Goal: Transaction & Acquisition: Purchase product/service

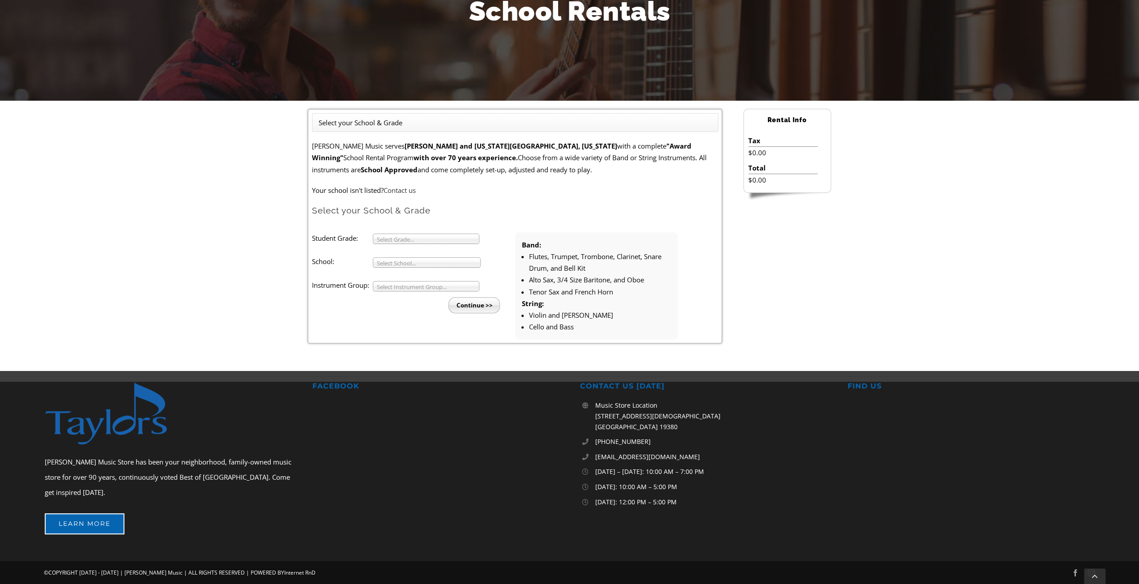
click at [420, 240] on span "Select Grade..." at bounding box center [422, 239] width 90 height 11
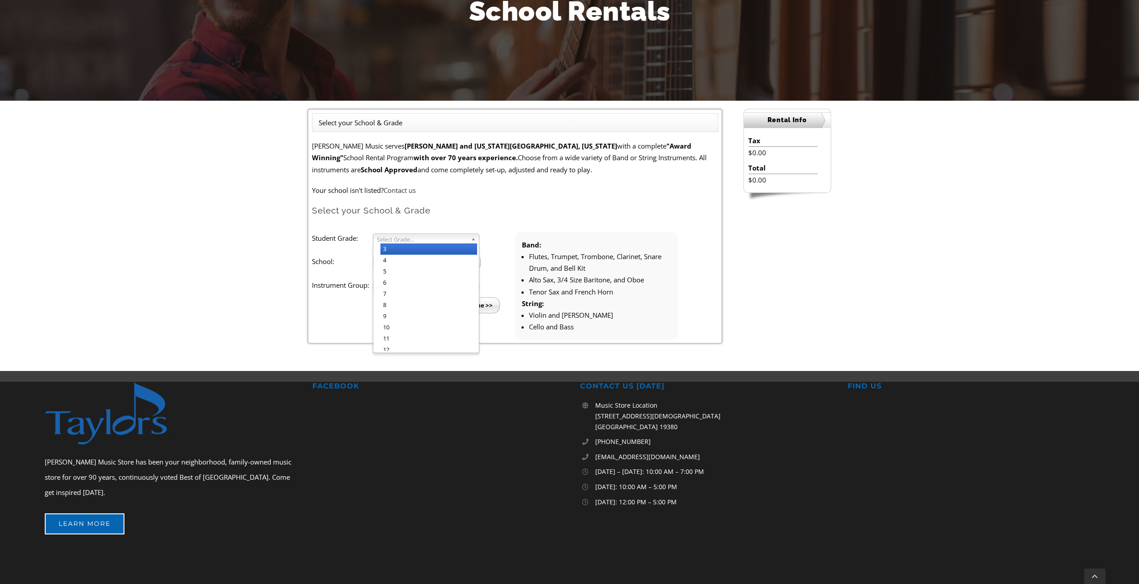
click at [396, 254] on li "3" at bounding box center [429, 249] width 97 height 11
click at [418, 261] on span "Select School..." at bounding box center [423, 263] width 92 height 11
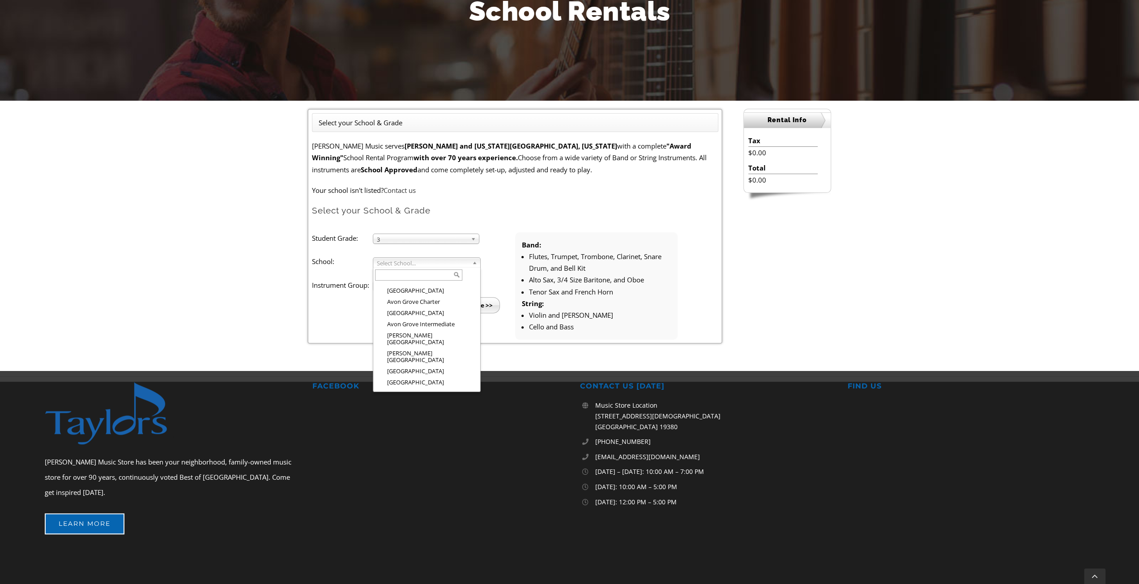
scroll to position [88, 0]
click at [443, 367] on li "[GEOGRAPHIC_DATA]" at bounding box center [430, 372] width 98 height 11
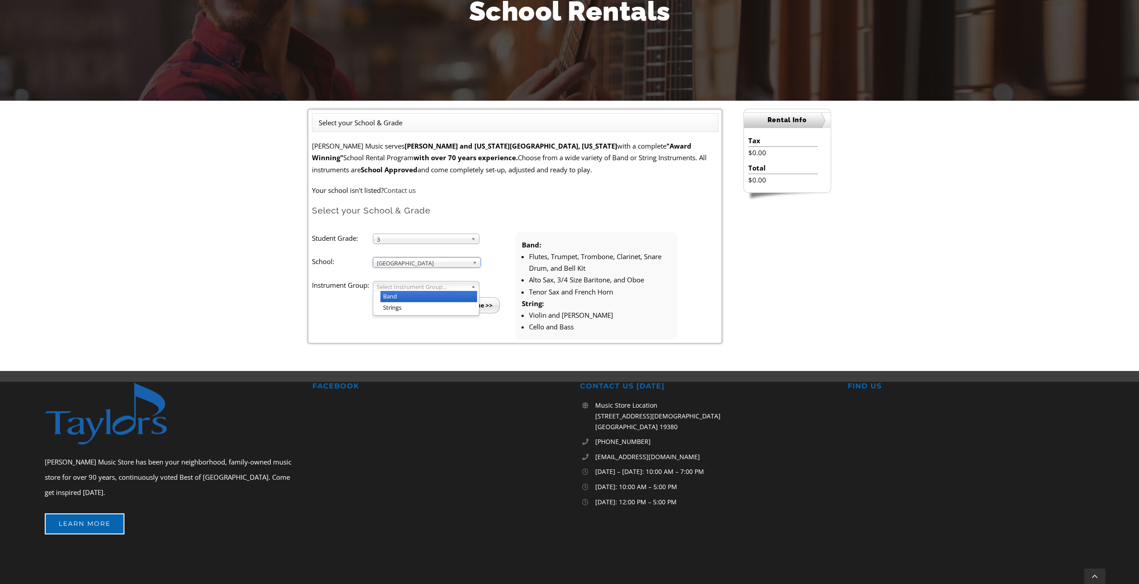
click at [416, 288] on span "Select Instrument Group..." at bounding box center [422, 287] width 90 height 11
click at [413, 304] on li "Strings" at bounding box center [429, 307] width 97 height 11
click at [472, 308] on input "Continue >>" at bounding box center [474, 305] width 51 height 16
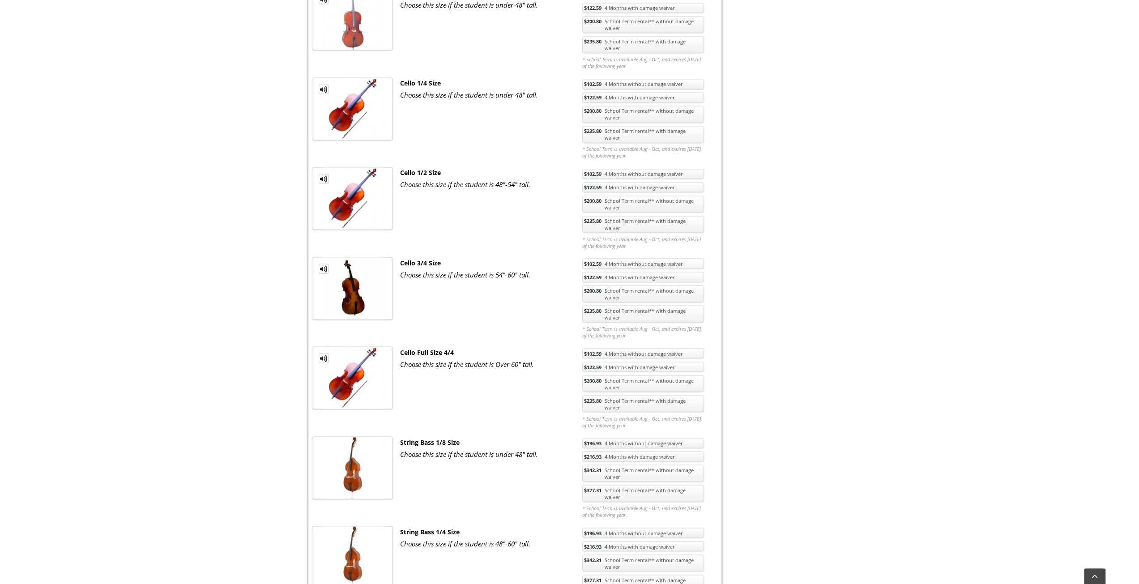
scroll to position [1477, 0]
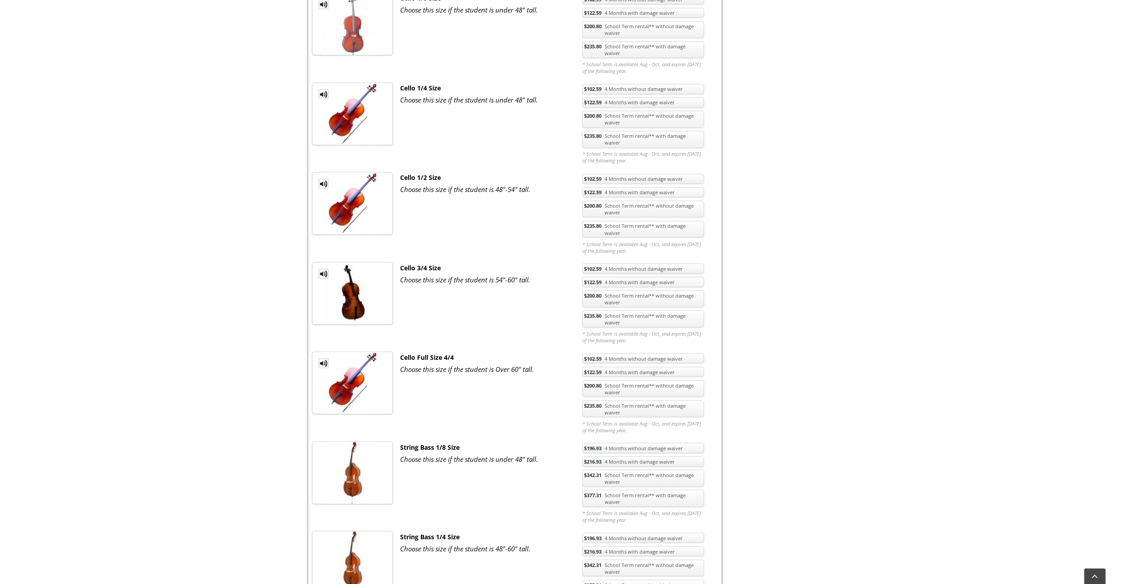
click at [637, 221] on link "$235.80 School Term rental** with damage waiver" at bounding box center [643, 229] width 122 height 17
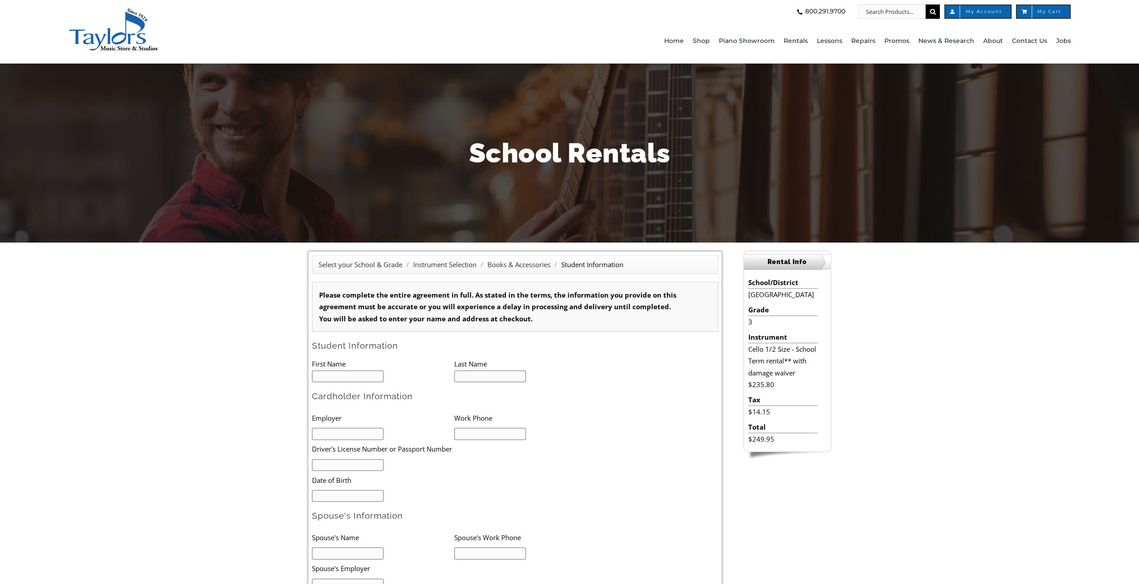
type input "1"
click at [1041, 43] on span "Contact Us" at bounding box center [1029, 41] width 35 height 14
type input "1"
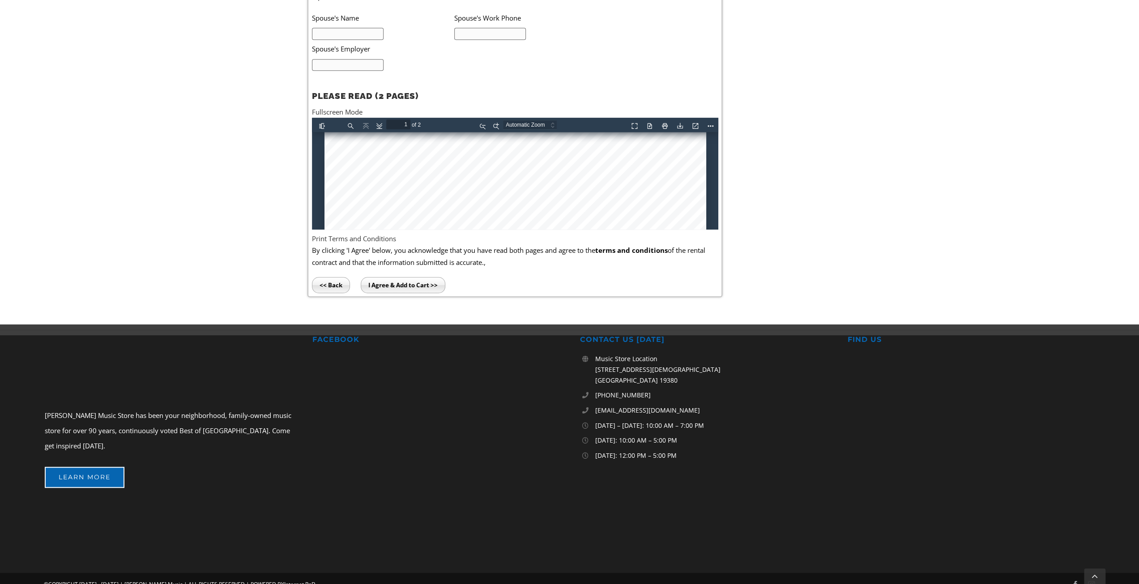
scroll to position [529, 0]
